Goal: Find specific page/section: Find specific page/section

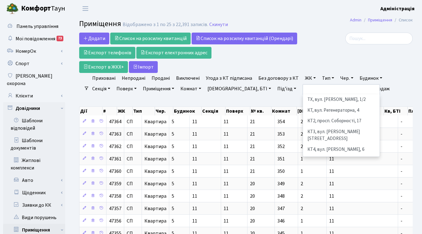
select select
select select "25"
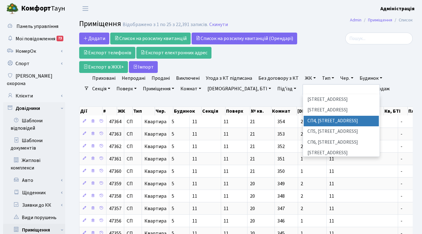
click at [338, 49] on div at bounding box center [360, 53] width 114 height 40
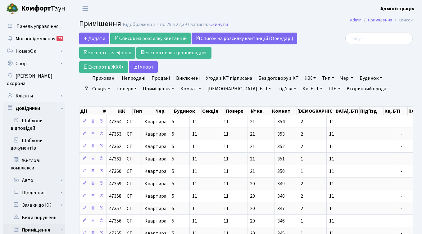
click at [332, 44] on div at bounding box center [359, 39] width 105 height 12
click at [358, 51] on div at bounding box center [360, 53] width 114 height 40
click at [375, 38] on input "search" at bounding box center [378, 39] width 67 height 12
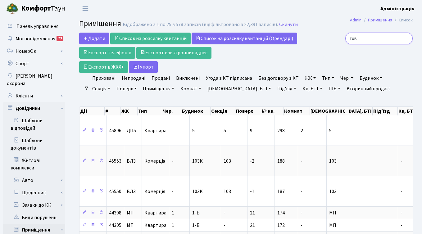
type input "тов"
click at [326, 91] on link "ПІБ" at bounding box center [334, 88] width 17 height 11
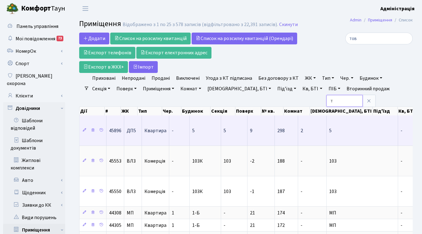
type input "ТОВ "Комфорт-[PERSON_NAME]""
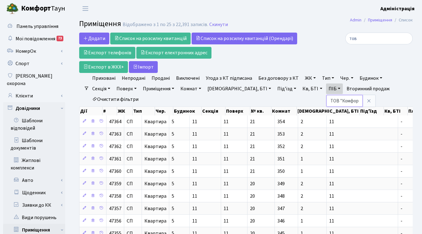
click at [326, 100] on input "ТОВ "Комфорт-[PERSON_NAME]"" at bounding box center [344, 101] width 36 height 12
click at [380, 40] on input "тов" at bounding box center [378, 39] width 67 height 12
type input "т"
paste input "ТОВ "Комфорт-[PERSON_NAME]""
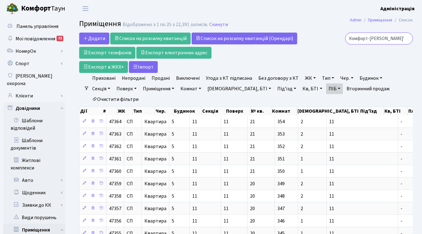
type input "ТОВ "Комфорт-[PERSON_NAME]""
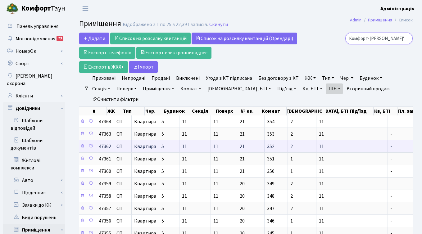
scroll to position [0, 0]
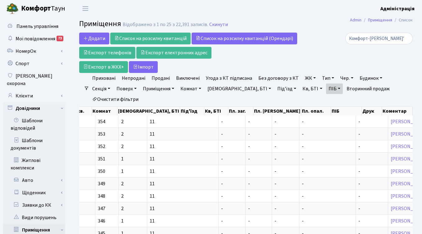
click at [326, 87] on link "ПІБ" at bounding box center [334, 88] width 17 height 11
click at [366, 100] on icon at bounding box center [368, 100] width 5 height 5
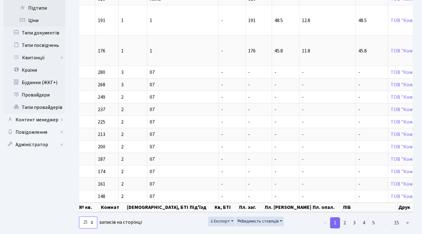
click at [93, 217] on select "10 25 50 100 250 500 1,000" at bounding box center [88, 223] width 18 height 12
select select "500"
click at [79, 217] on select "10 25 50 100 250 500 1,000" at bounding box center [88, 223] width 18 height 12
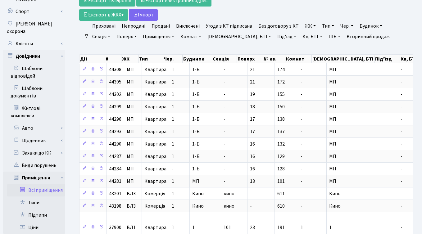
click at [37, 184] on link "Всі приміщення" at bounding box center [36, 190] width 58 height 12
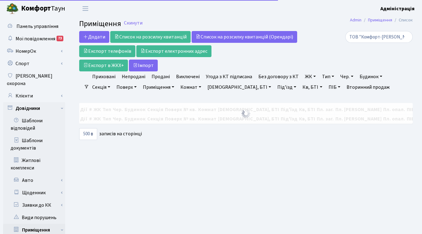
select select "500"
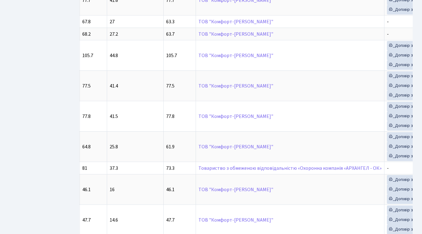
scroll to position [904, 0]
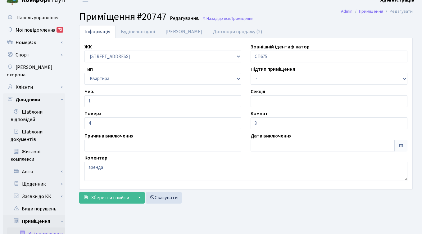
scroll to position [11, 0]
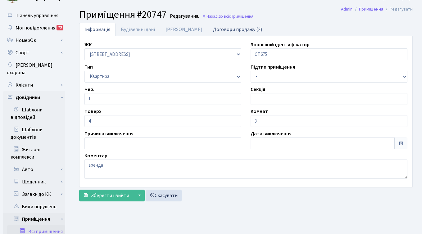
click at [210, 28] on link "Договори продажу (2)" at bounding box center [238, 29] width 60 height 13
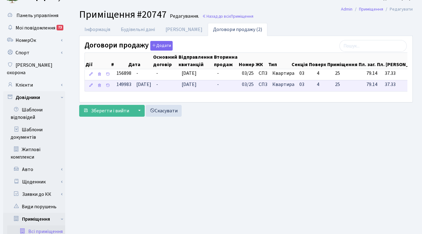
scroll to position [0, 90]
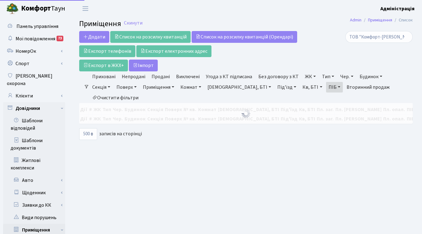
select select "500"
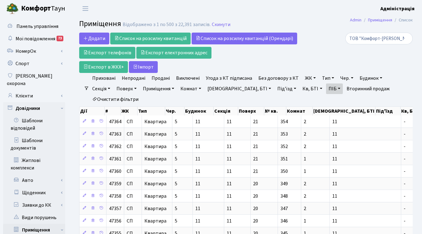
click at [300, 88] on link "Кв, БТІ" at bounding box center [312, 88] width 25 height 11
click at [326, 87] on link "ПІБ" at bounding box center [334, 88] width 17 height 11
click at [366, 99] on icon at bounding box center [368, 100] width 5 height 5
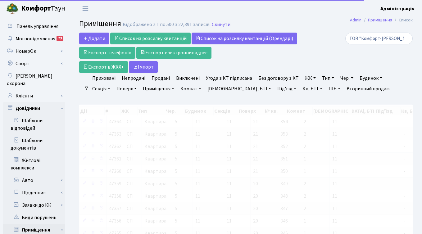
click at [300, 89] on link "Кв, БТІ" at bounding box center [312, 88] width 25 height 11
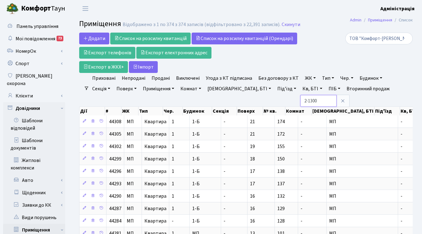
type input "2-1300"
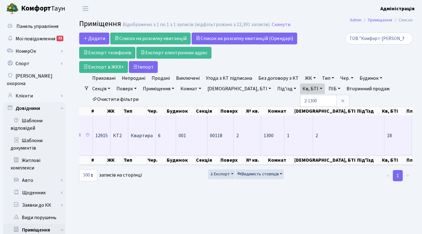
click at [150, 133] on span "Квартира" at bounding box center [142, 135] width 22 height 5
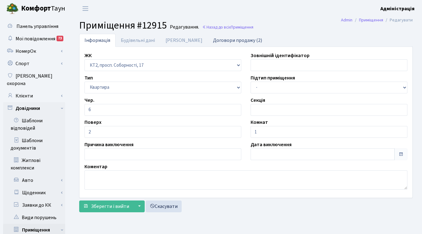
click at [214, 43] on link "Договори продажу (2)" at bounding box center [238, 40] width 60 height 13
select select "25"
